Goal: Task Accomplishment & Management: Use online tool/utility

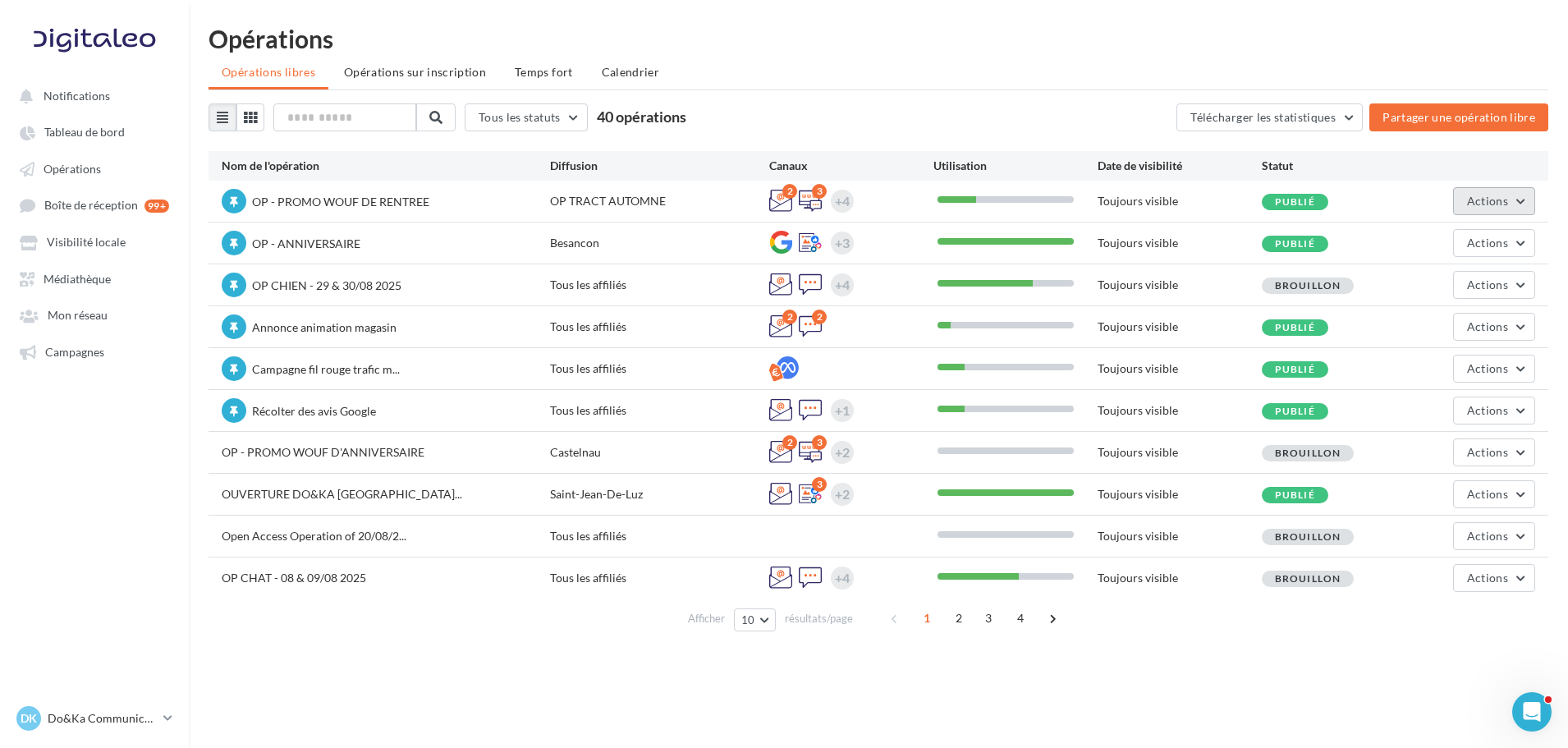
click at [1474, 201] on span "Actions" at bounding box center [1487, 201] width 41 height 14
click at [1387, 235] on button "Editer" at bounding box center [1448, 239] width 174 height 43
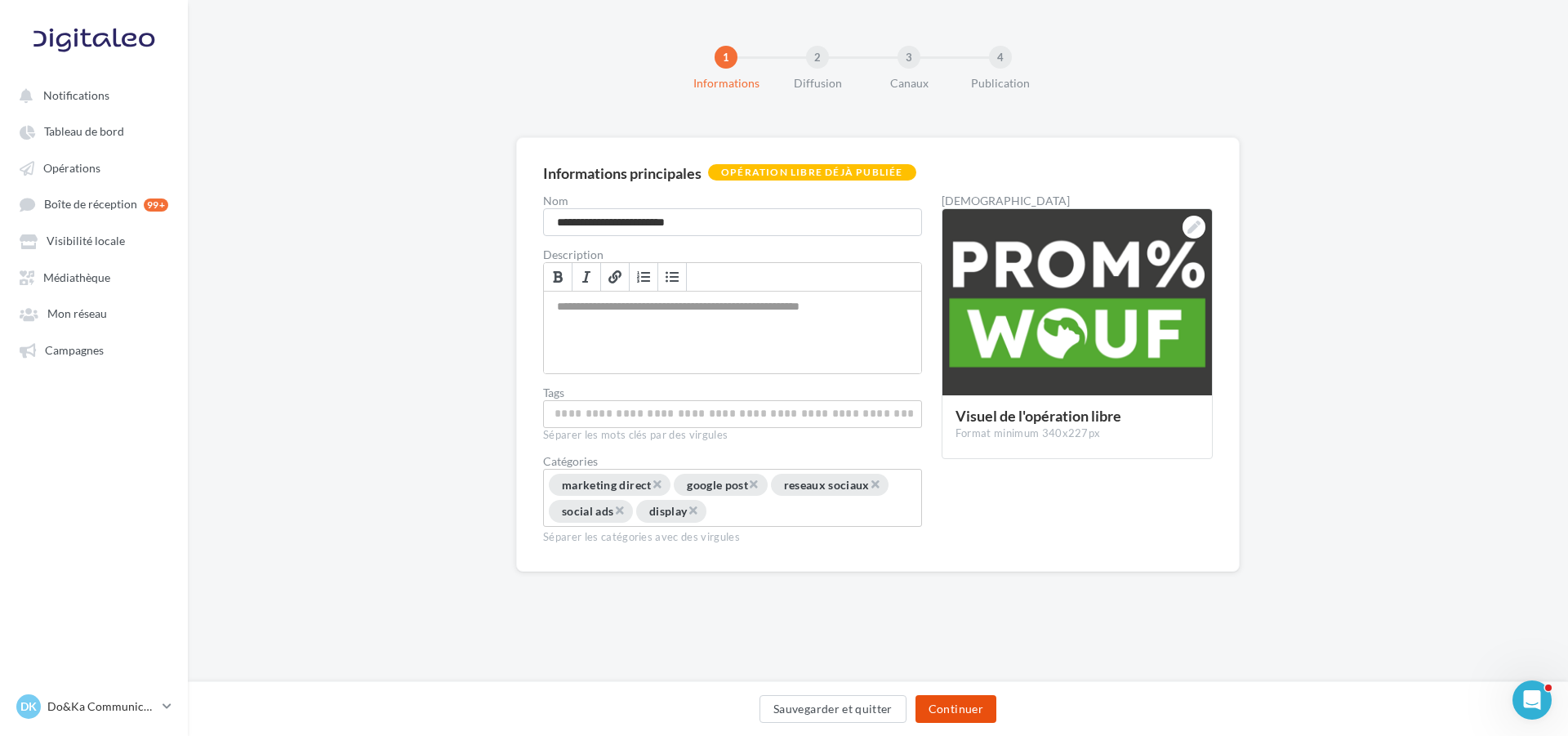
click at [978, 699] on button "Continuer" at bounding box center [956, 709] width 81 height 28
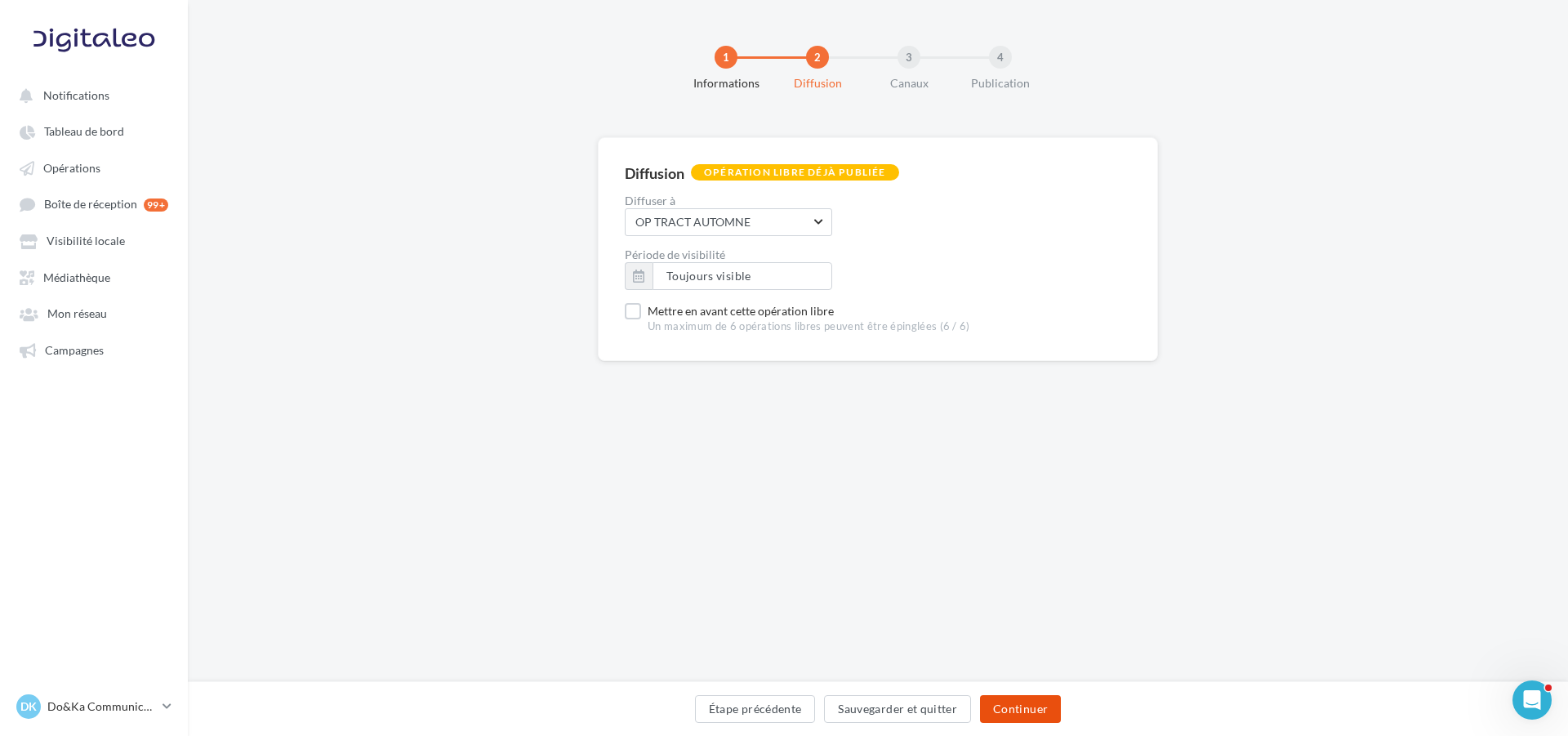
click at [994, 701] on button "Continuer" at bounding box center [1020, 709] width 81 height 28
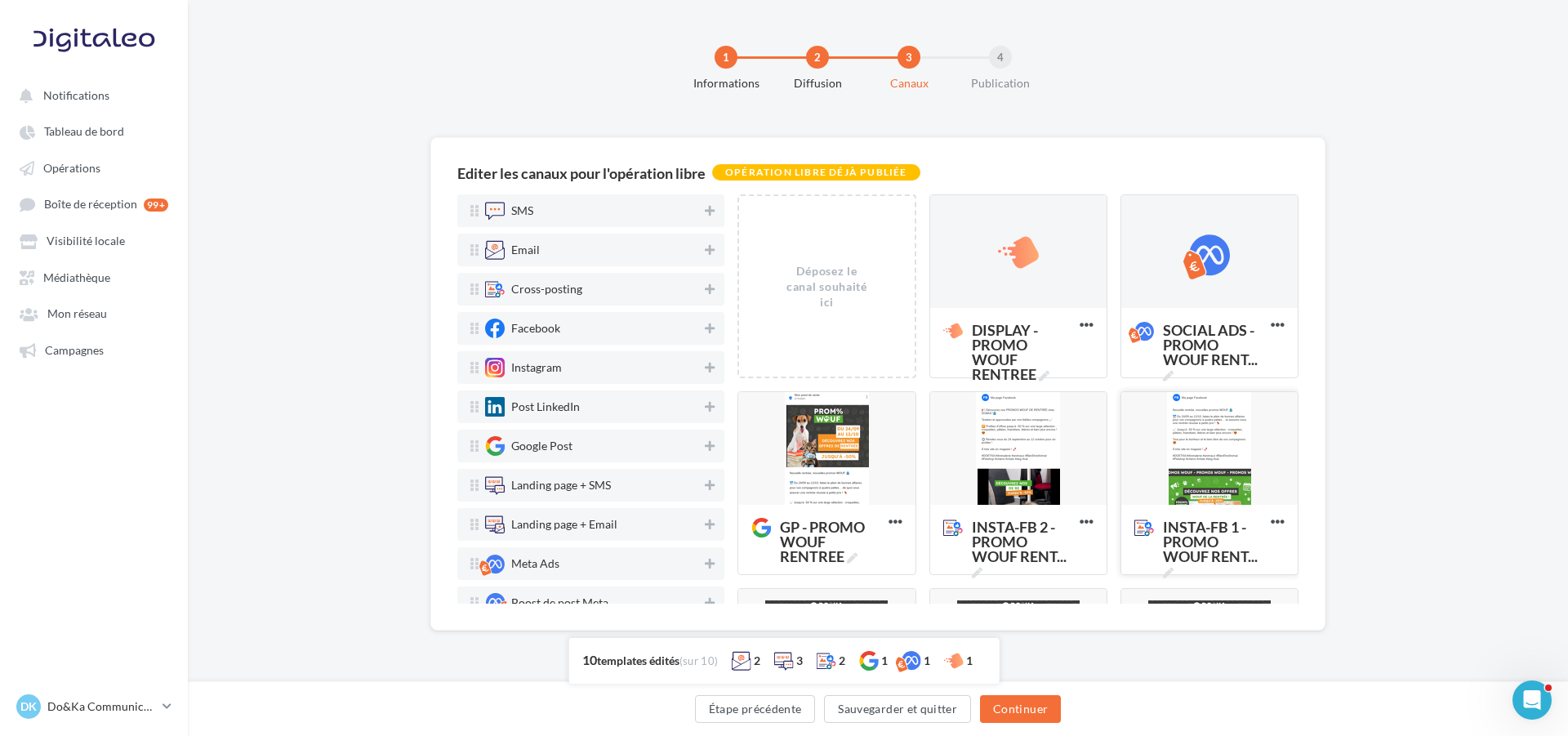
click at [1133, 434] on div at bounding box center [1209, 449] width 176 height 114
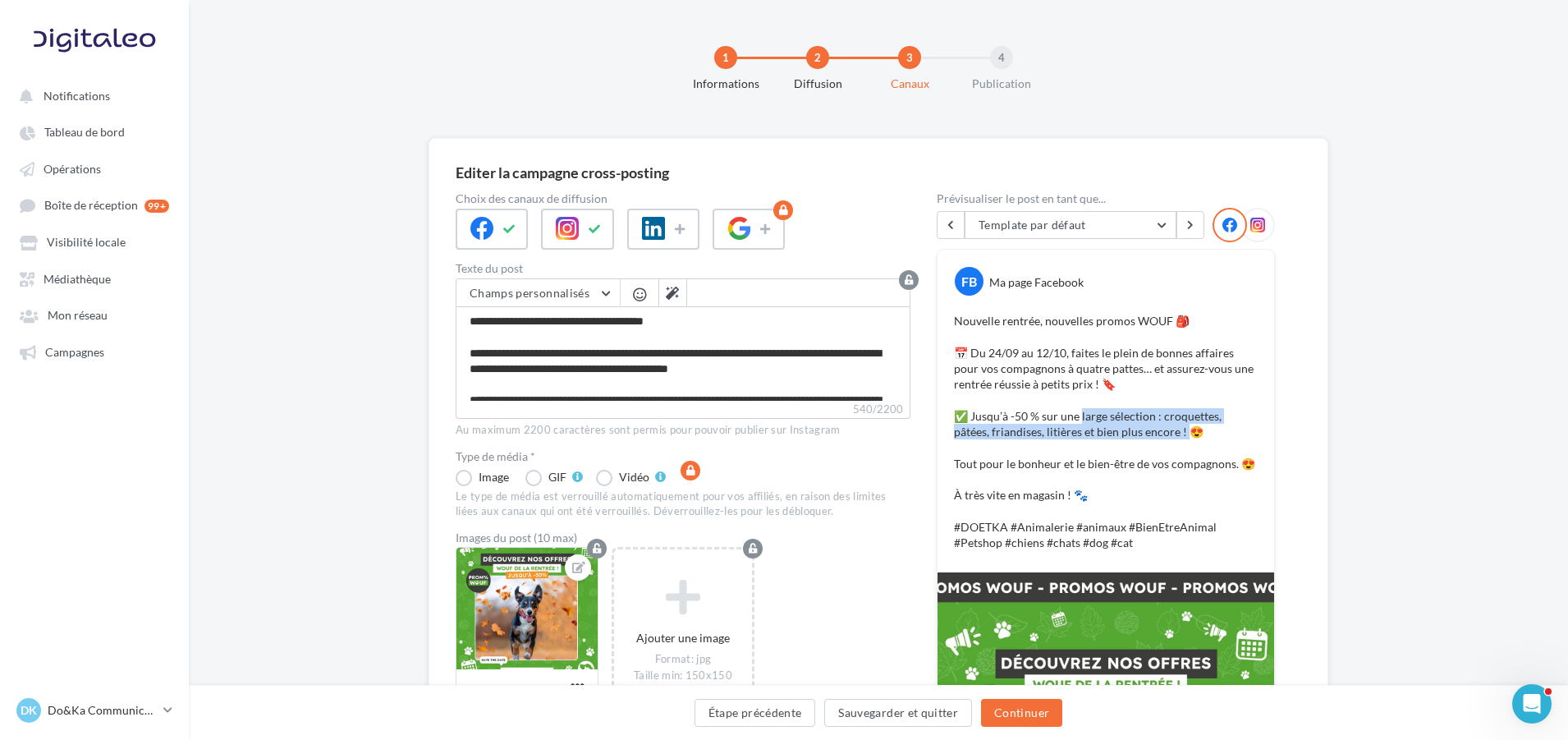
drag, startPoint x: 1084, startPoint y: 415, endPoint x: 1187, endPoint y: 433, distance: 104.6
click at [1187, 433] on p "Nouvelle rentrée, nouvelles promos WOUF 🎒 📅 Du 24/09 au 12/10, faites le plein …" at bounding box center [1106, 432] width 303 height 238
copy p "large sélection : croquettes, pâtées, friandises, litières et bien plus encore !"
click at [1326, 413] on div "Editer la campagne cross-posting Choix des canaux de diffusion Texte du post Ch…" at bounding box center [878, 660] width 900 height 1043
click at [85, 182] on link "Opérations" at bounding box center [94, 169] width 169 height 30
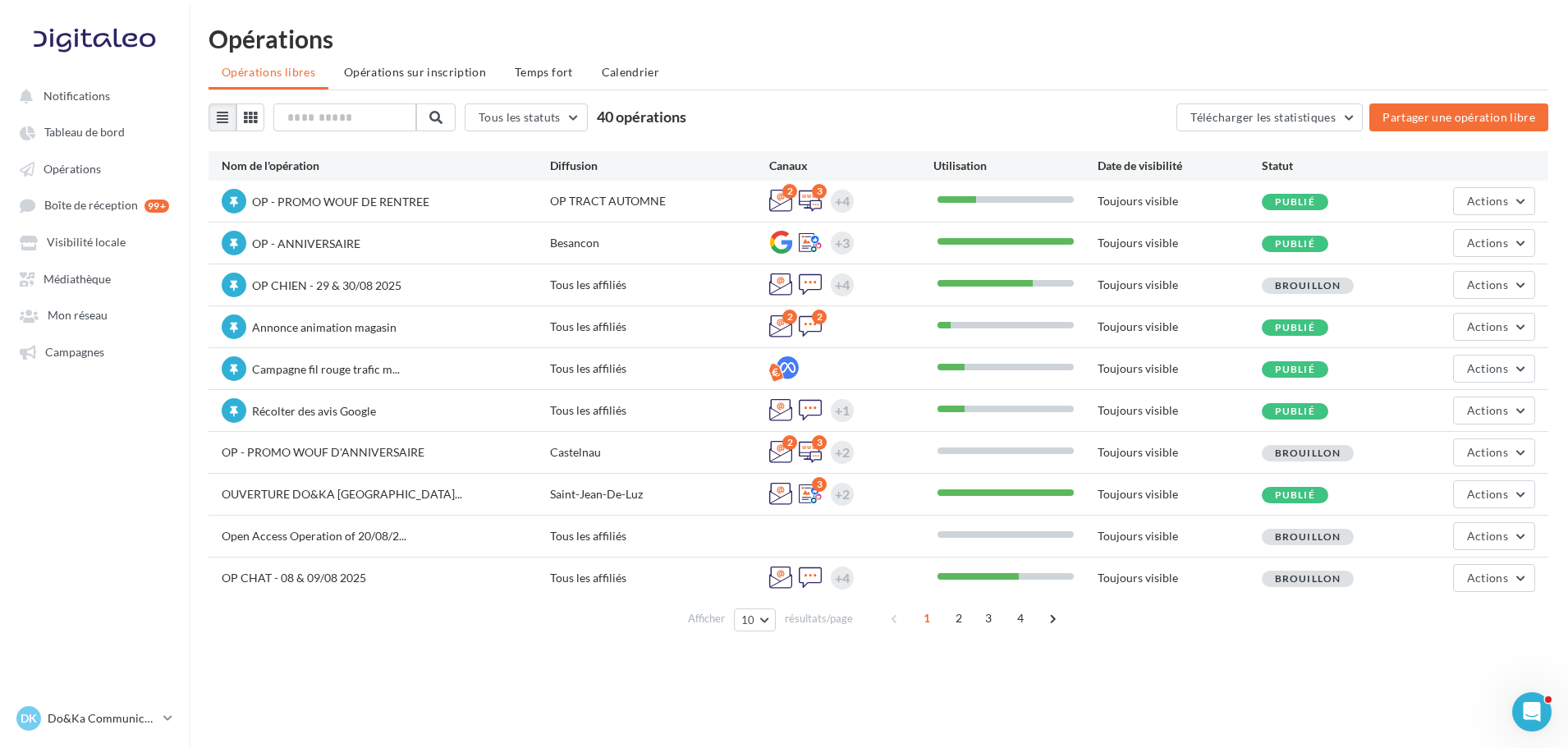
click at [840, 55] on div "Opérations Opérations libres Opérations sur inscription Temps fort Calendrier T…" at bounding box center [878, 334] width 1379 height 618
drag, startPoint x: 985, startPoint y: 89, endPoint x: 835, endPoint y: 89, distance: 150.0
click at [985, 89] on ul "Opérations libres Opérations sur inscription Temps fort Calendrier" at bounding box center [879, 74] width 1340 height 33
click at [957, 623] on span "2" at bounding box center [959, 618] width 26 height 26
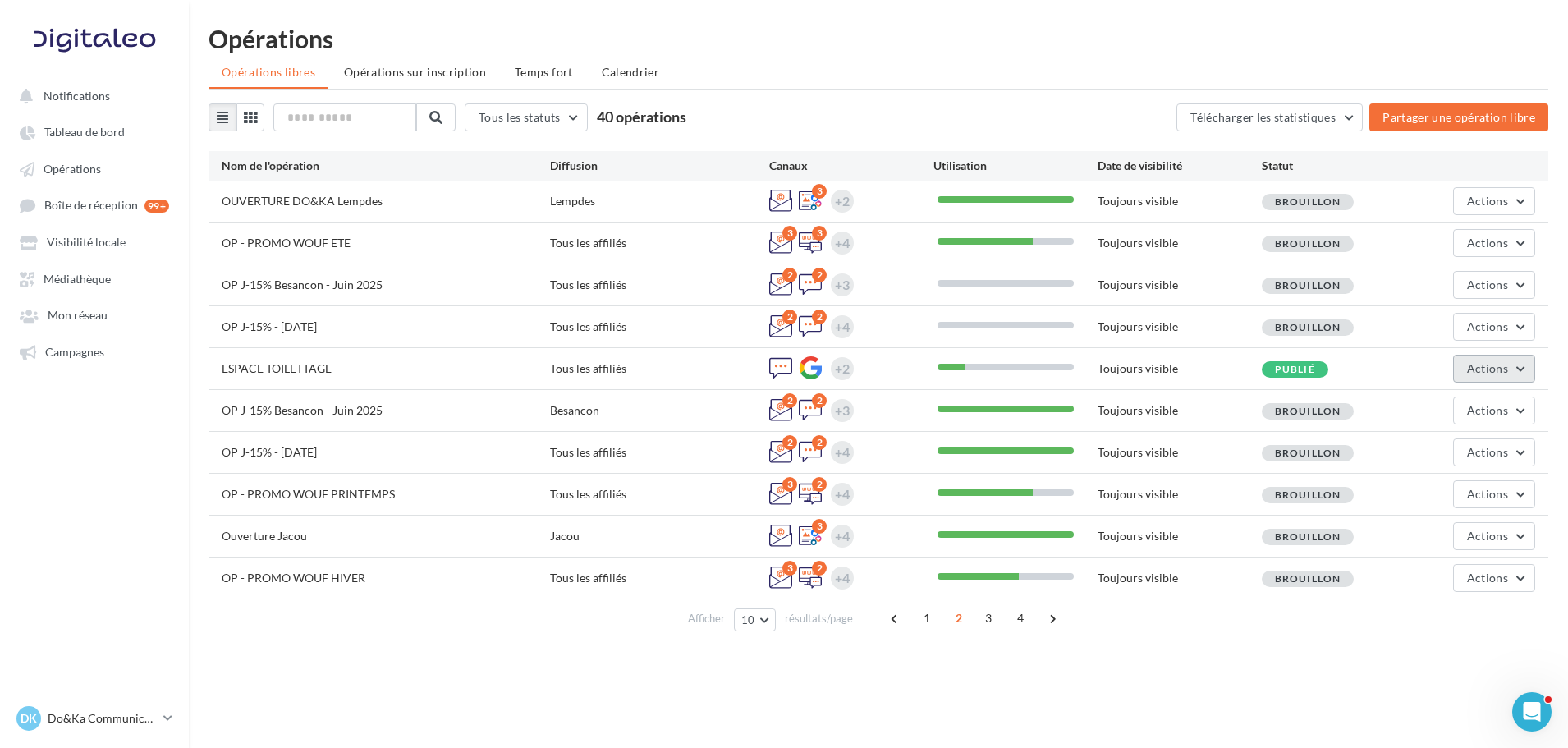
click at [1499, 355] on button "Actions" at bounding box center [1494, 368] width 82 height 28
click at [1442, 402] on button "Editer" at bounding box center [1452, 407] width 164 height 43
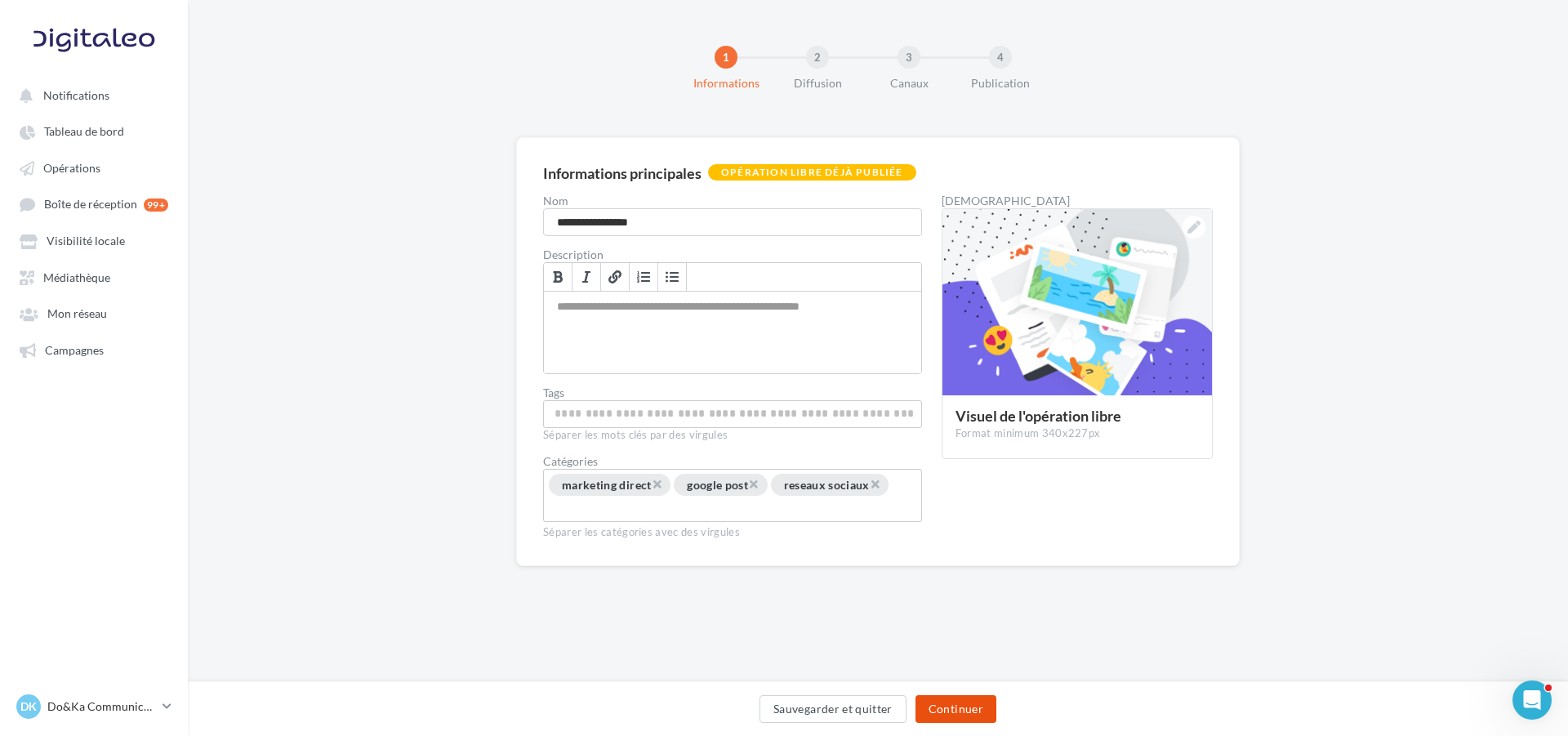
click at [935, 714] on button "Continuer" at bounding box center [956, 709] width 81 height 28
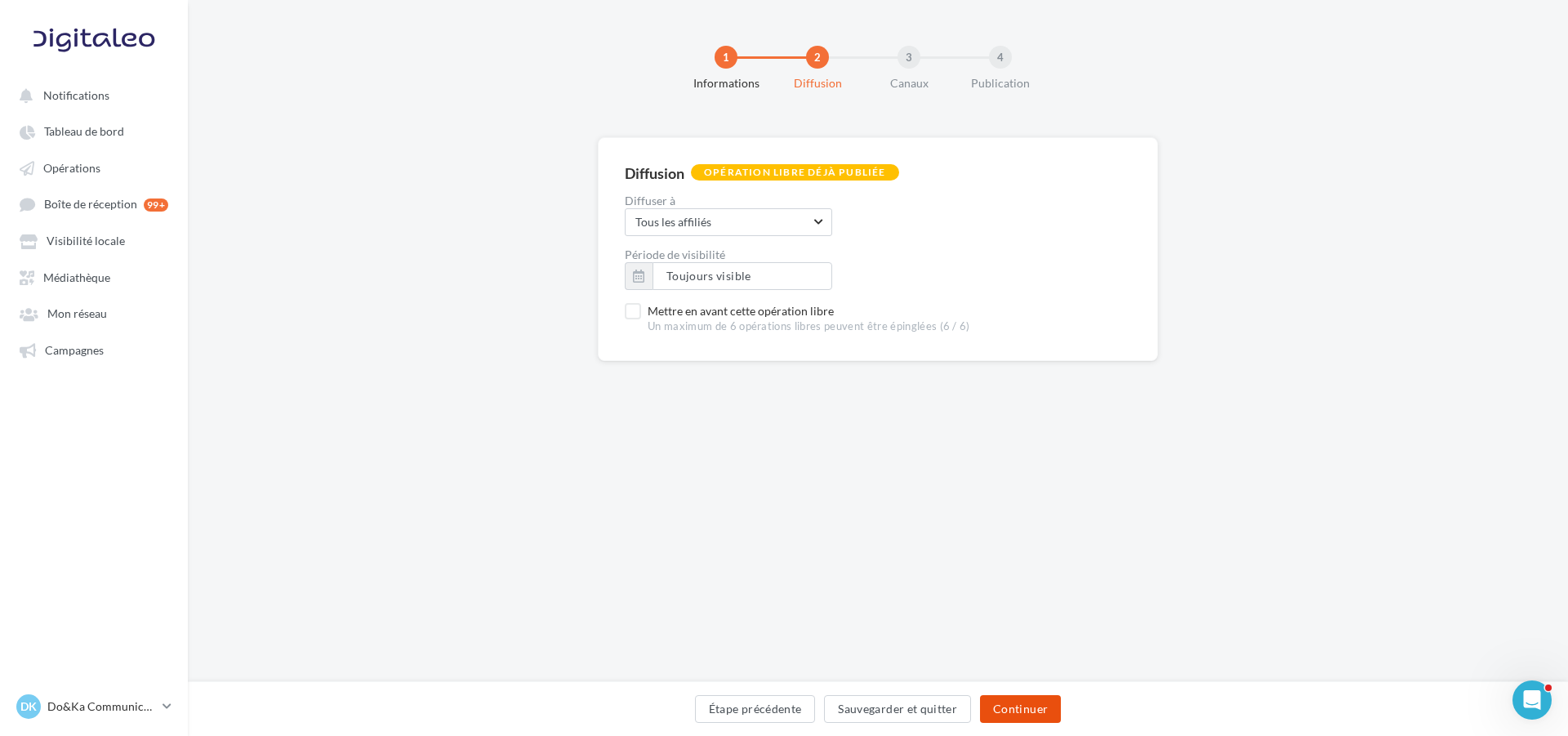
click at [1024, 697] on button "Continuer" at bounding box center [1020, 709] width 81 height 28
